Goal: Information Seeking & Learning: Find contact information

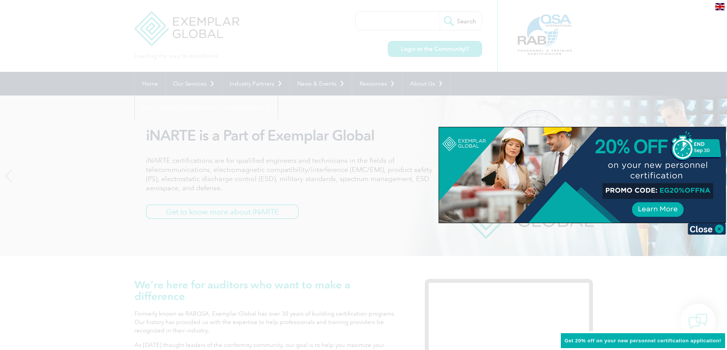
click at [162, 82] on div at bounding box center [363, 175] width 727 height 350
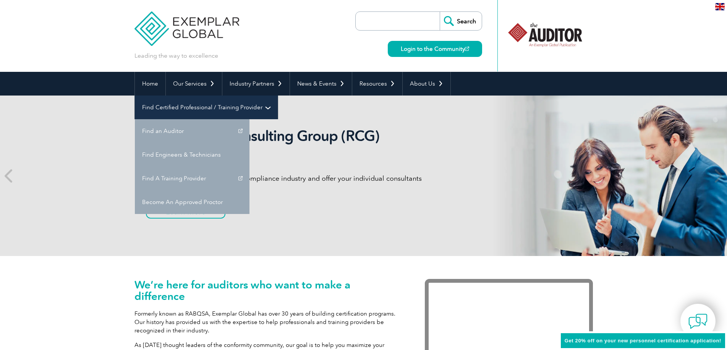
click at [278, 95] on link "Find Certified Professional / Training Provider" at bounding box center [206, 107] width 143 height 24
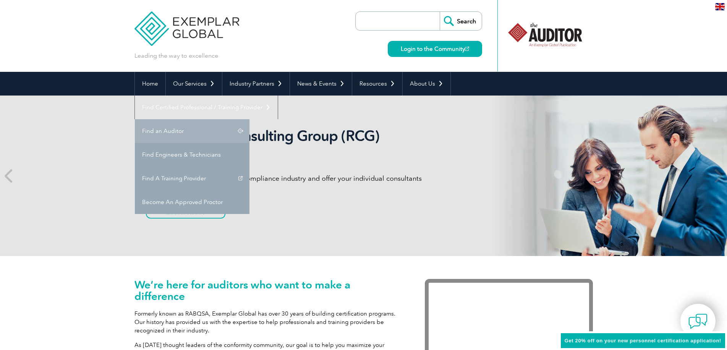
click at [249, 119] on link "Find an Auditor" at bounding box center [192, 131] width 115 height 24
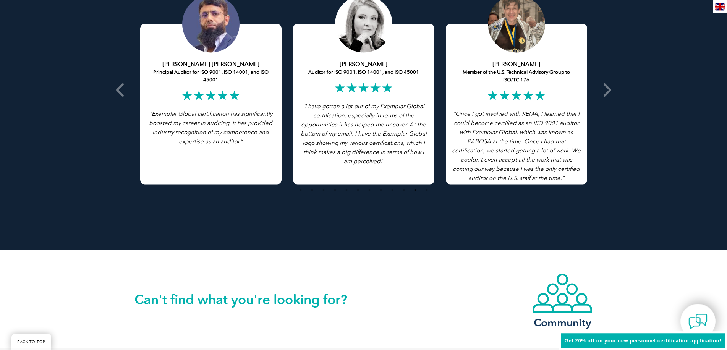
scroll to position [1443, 0]
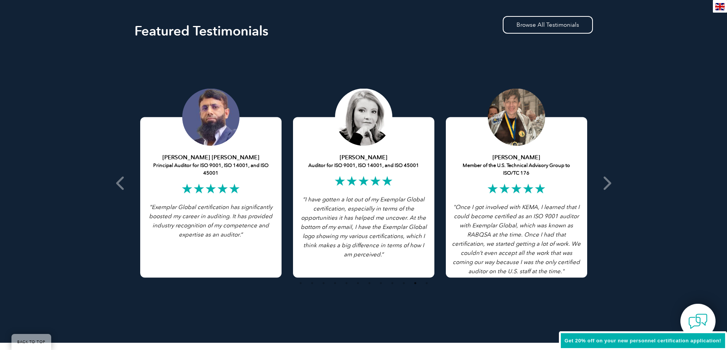
drag, startPoint x: 255, startPoint y: 247, endPoint x: 183, endPoint y: 193, distance: 89.2
click at [183, 193] on div "[PERSON_NAME] [PERSON_NAME] Principal Auditor for ISO 9001, ISO 14001, and ISO …" at bounding box center [210, 197] width 141 height 160
click at [207, 233] on span "Exemplar Global certification has significantly boosted my career in auditing. …" at bounding box center [210, 221] width 123 height 34
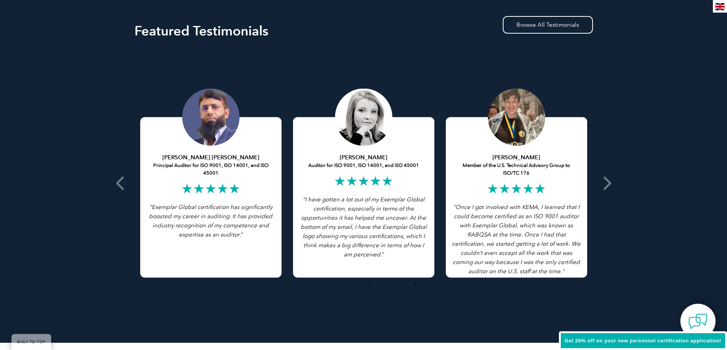
click at [207, 233] on span "Exemplar Global certification has significantly boosted my career in auditing. …" at bounding box center [210, 221] width 123 height 34
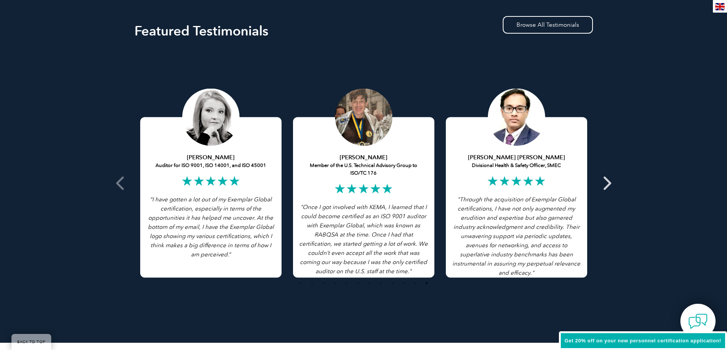
click at [609, 183] on icon at bounding box center [606, 183] width 10 height 0
click at [606, 183] on icon at bounding box center [606, 183] width 10 height 0
click at [607, 183] on icon at bounding box center [606, 183] width 10 height 0
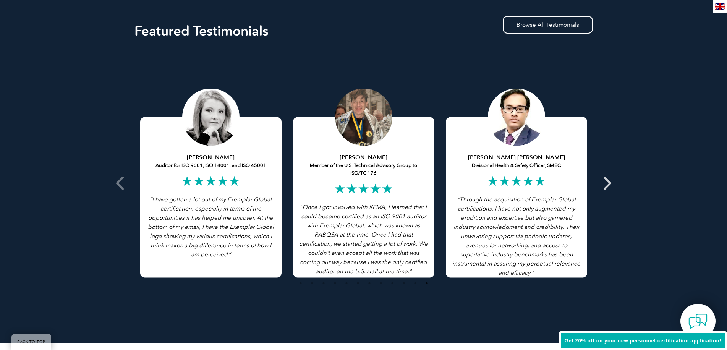
click at [607, 183] on icon at bounding box center [606, 183] width 10 height 0
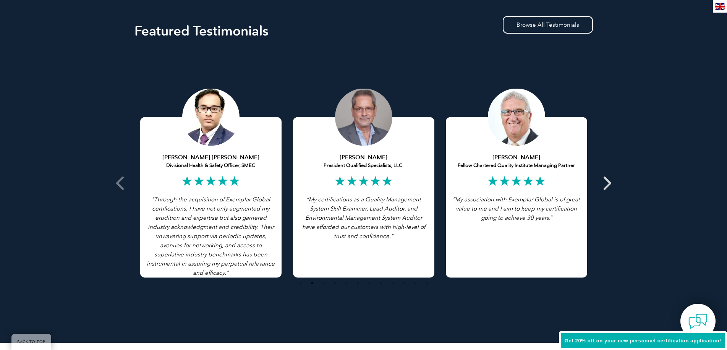
click at [607, 183] on icon at bounding box center [606, 183] width 10 height 0
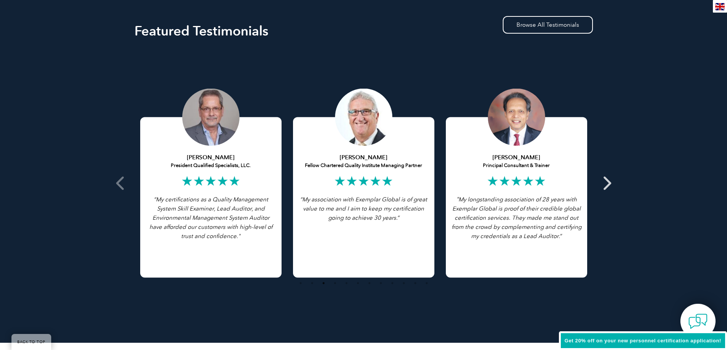
click at [607, 183] on icon at bounding box center [606, 183] width 10 height 0
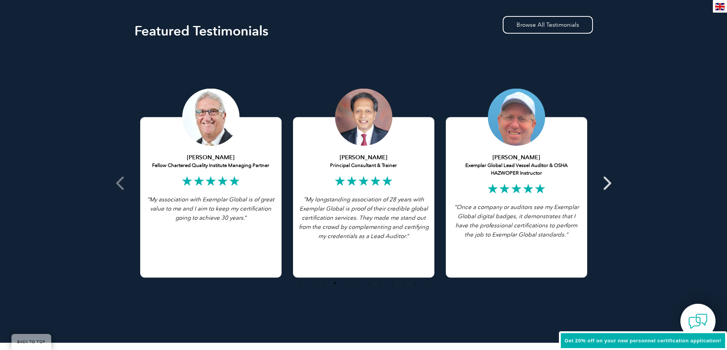
click at [603, 183] on icon at bounding box center [606, 183] width 10 height 0
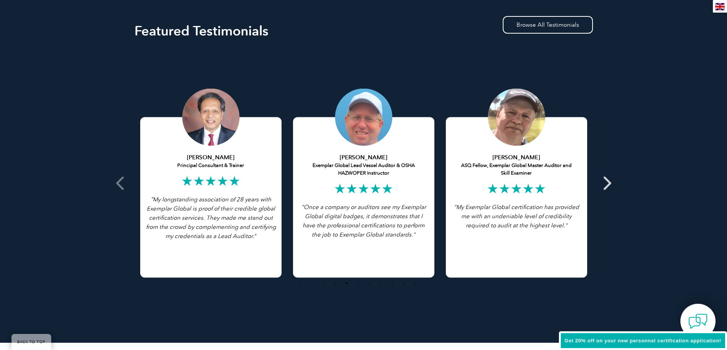
click at [603, 183] on icon at bounding box center [606, 183] width 10 height 0
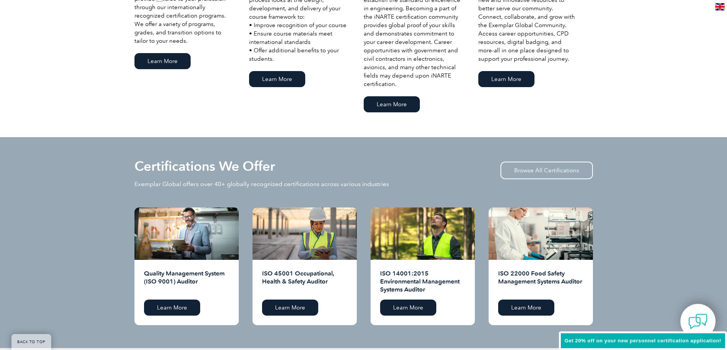
scroll to position [577, 0]
